Goal: Find specific page/section: Find specific page/section

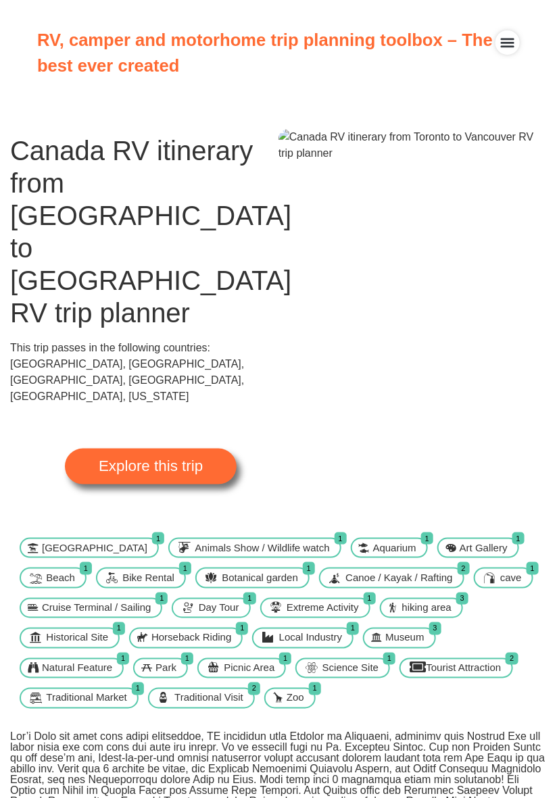
click at [173, 459] on span "Explore this trip" at bounding box center [151, 466] width 104 height 15
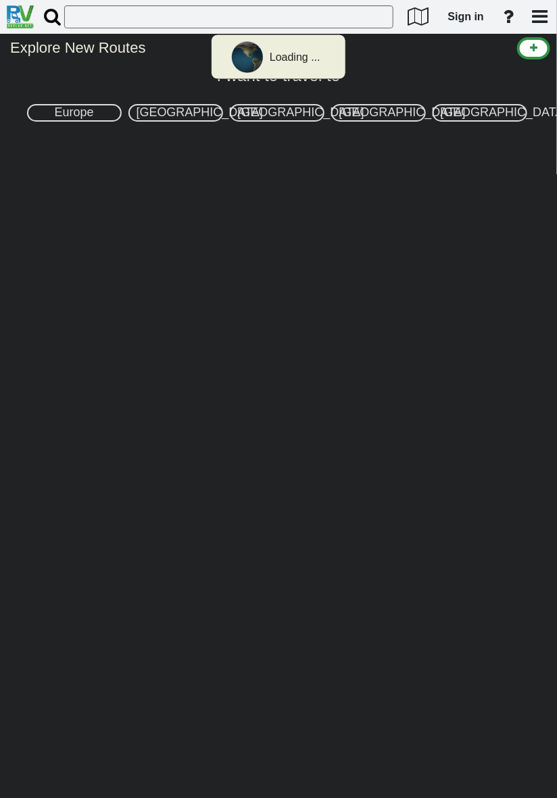
select select "number:8"
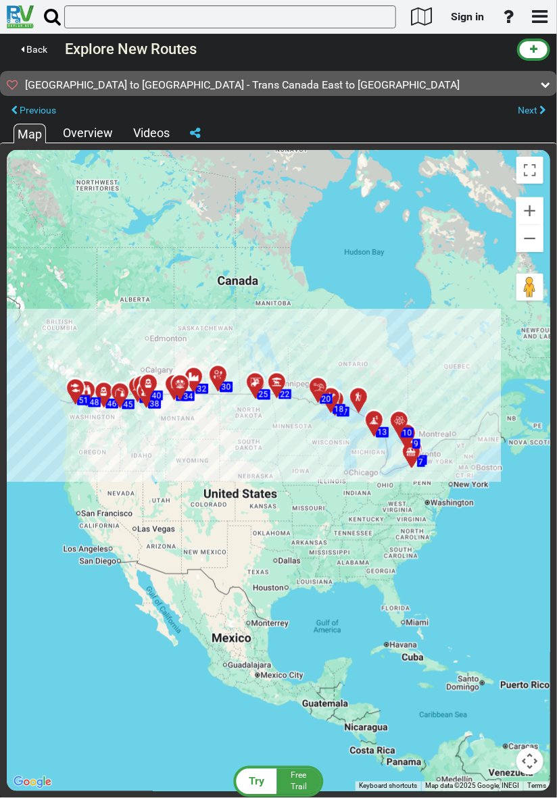
click at [546, 84] on icon at bounding box center [545, 84] width 9 height 9
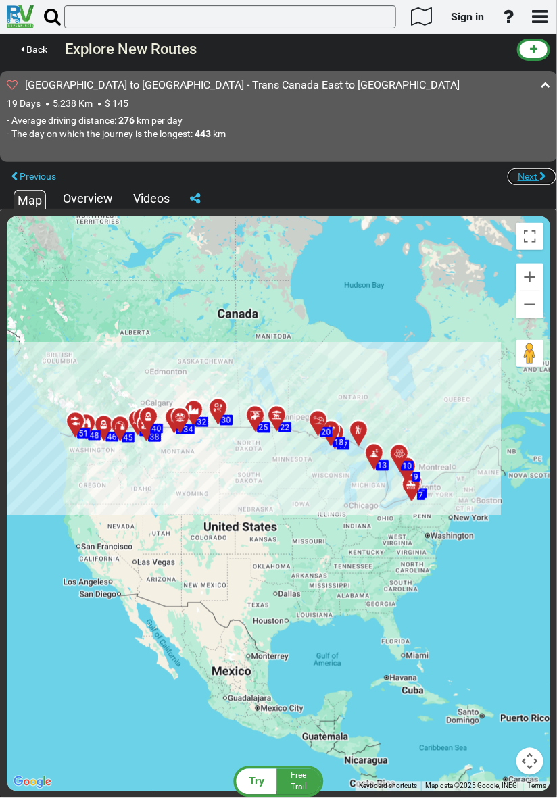
click at [539, 168] on button "Next" at bounding box center [532, 177] width 50 height 18
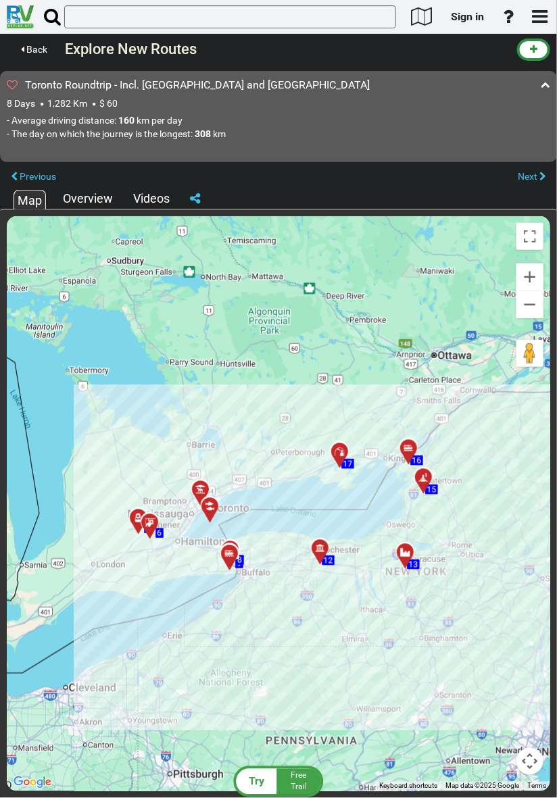
click at [81, 207] on div "Overview" at bounding box center [87, 199] width 57 height 18
